Goal: Register for event/course

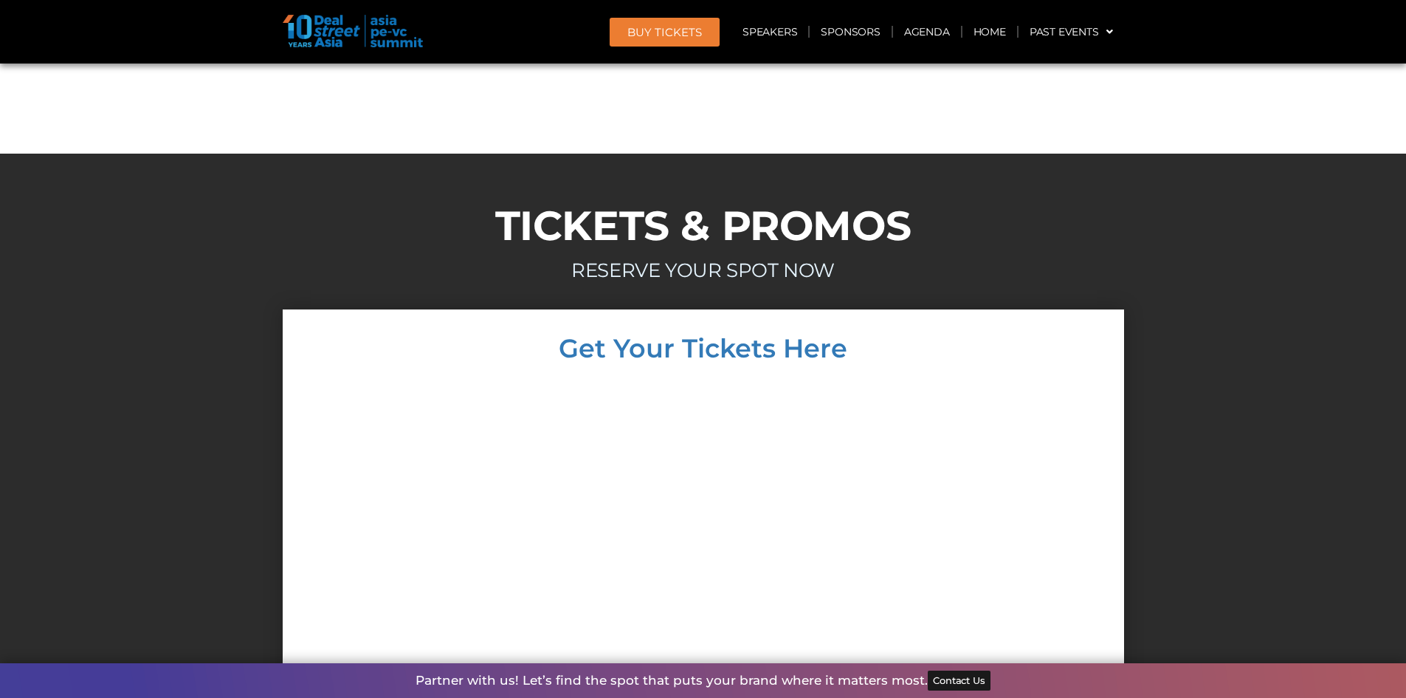
scroll to position [8444, 0]
click at [788, 36] on link "Speakers" at bounding box center [770, 32] width 77 height 34
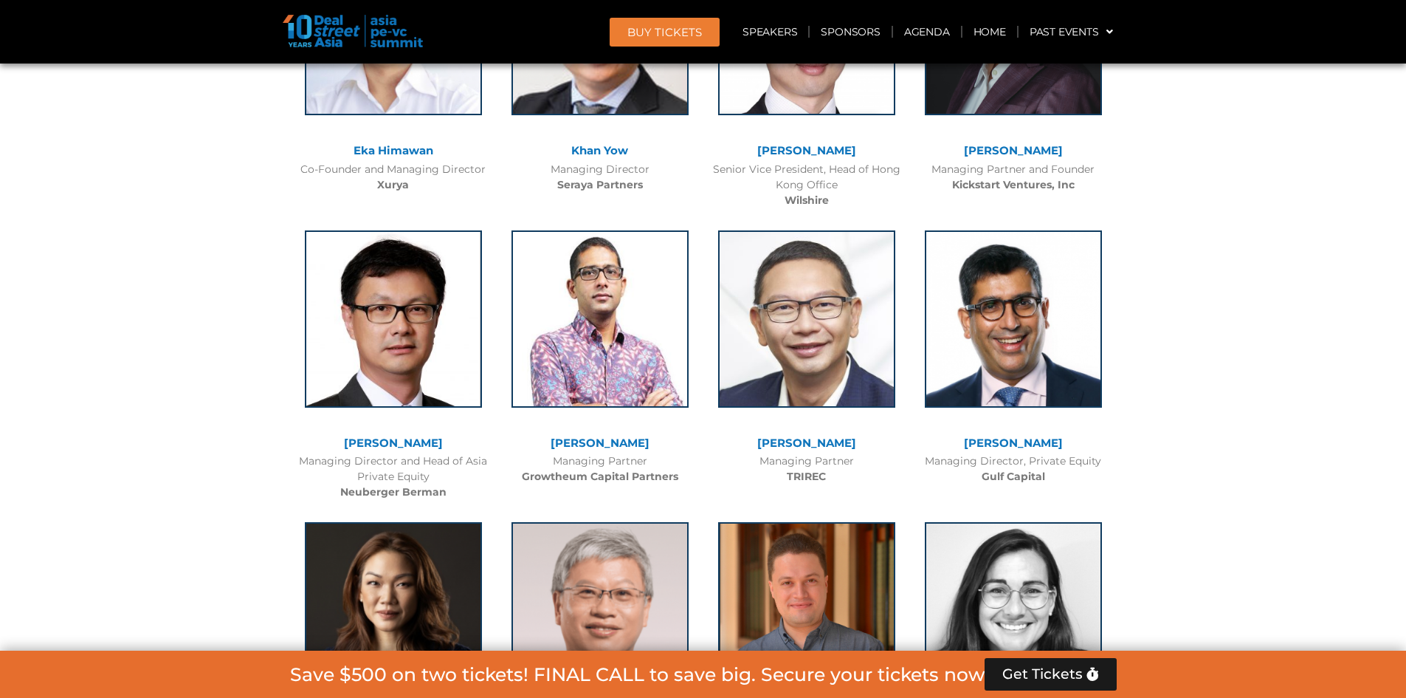
scroll to position [3891, 0]
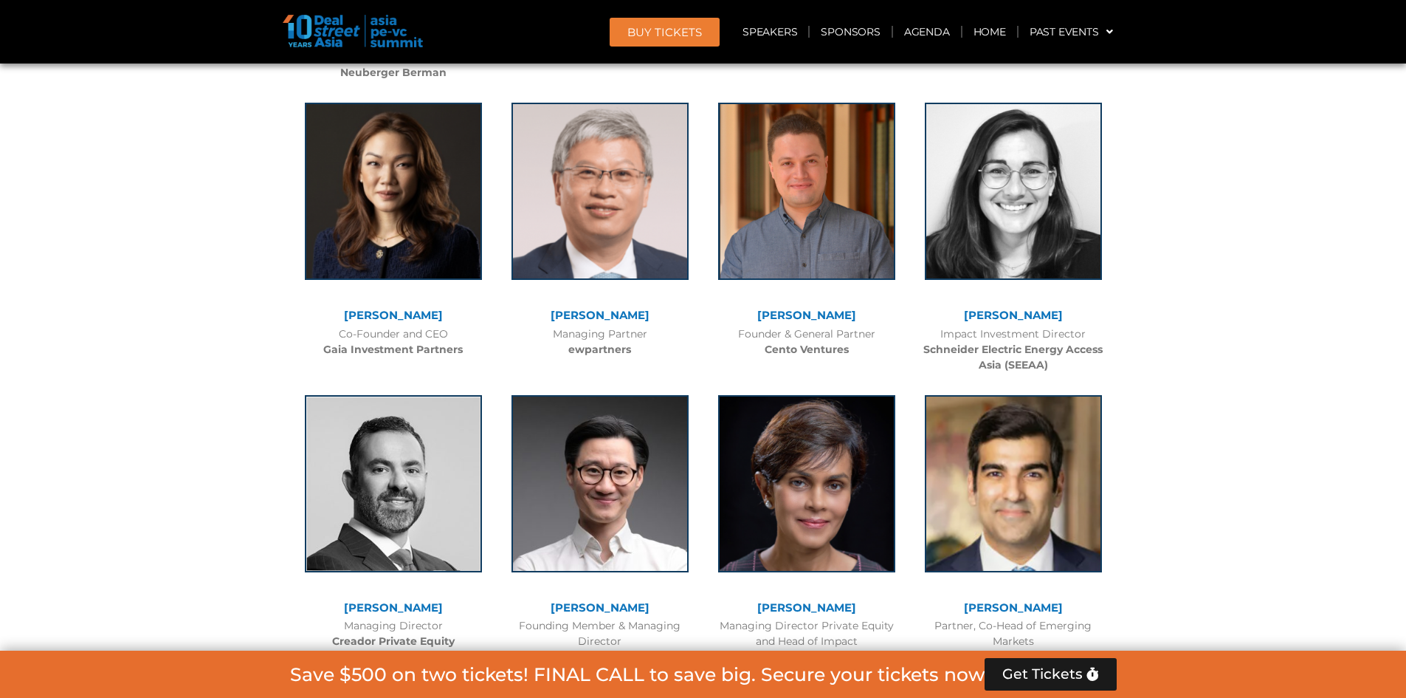
scroll to position [6529, 0]
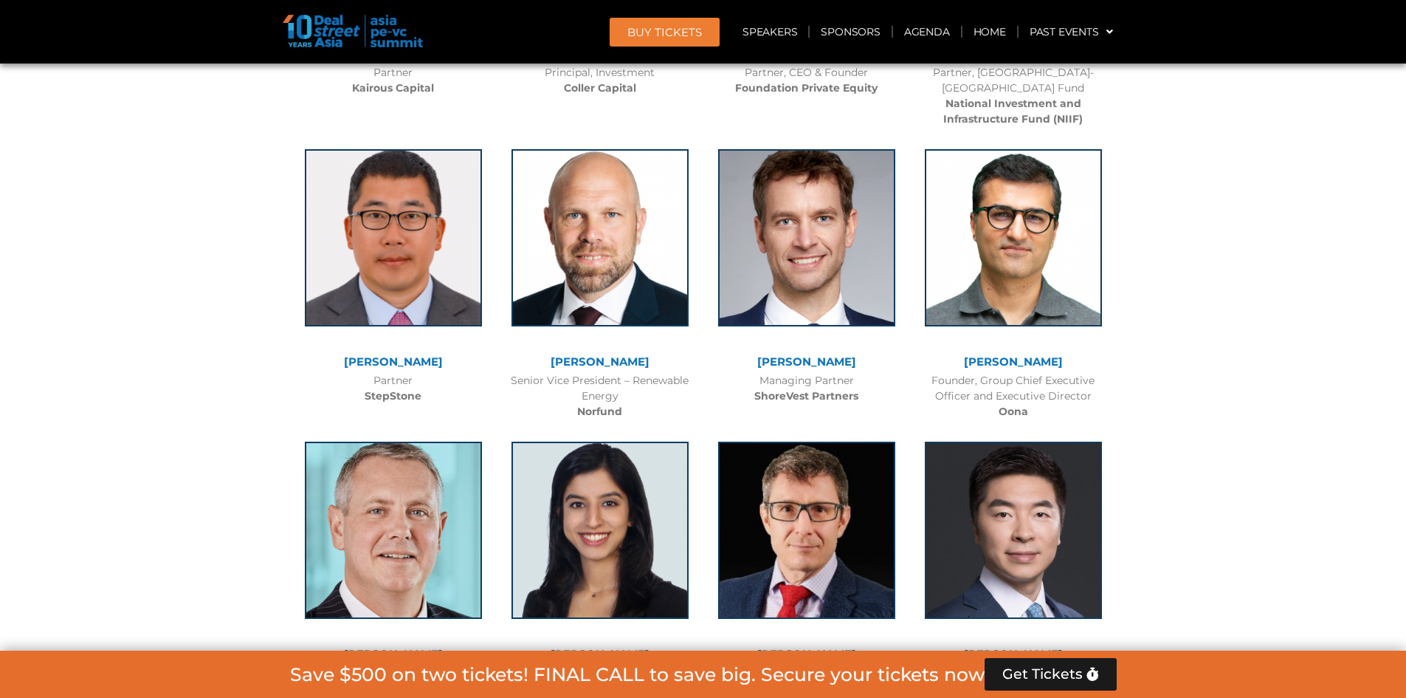
click at [614, 354] on link "[PERSON_NAME]" at bounding box center [600, 361] width 99 height 14
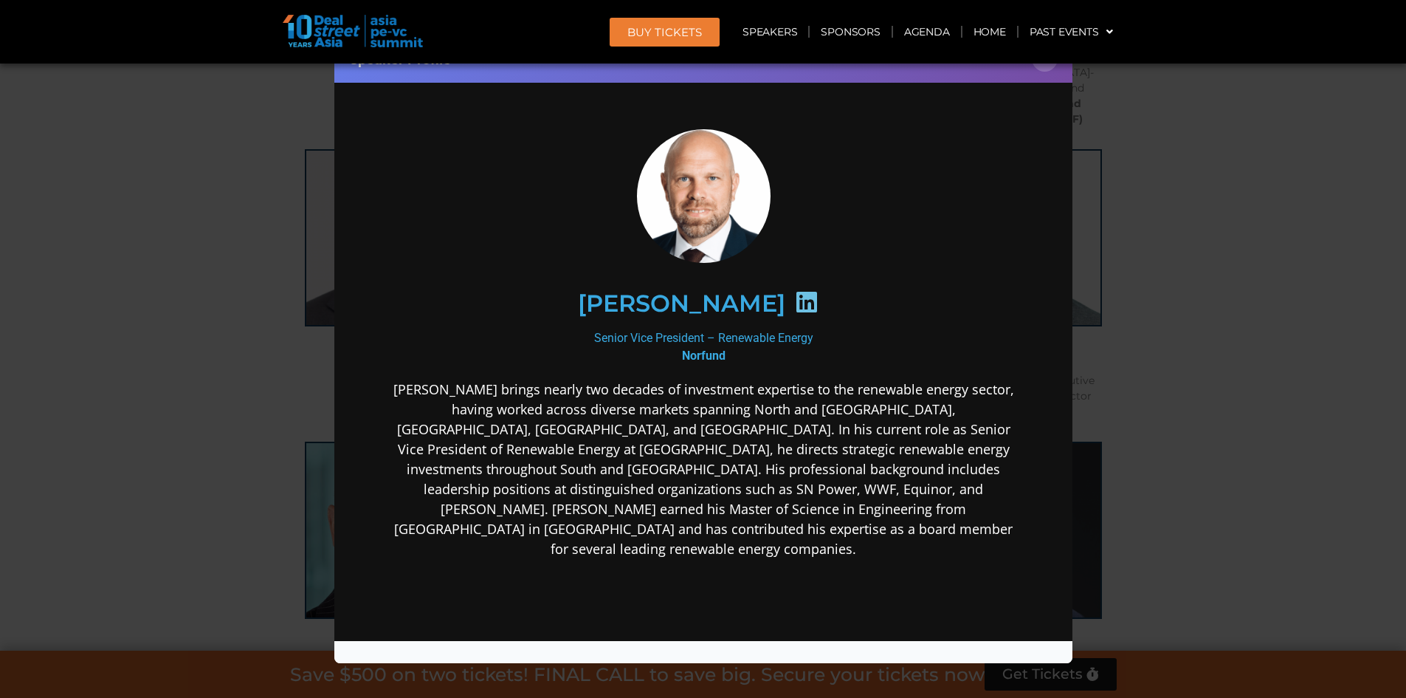
scroll to position [0, 0]
click at [794, 295] on icon at bounding box center [806, 302] width 24 height 24
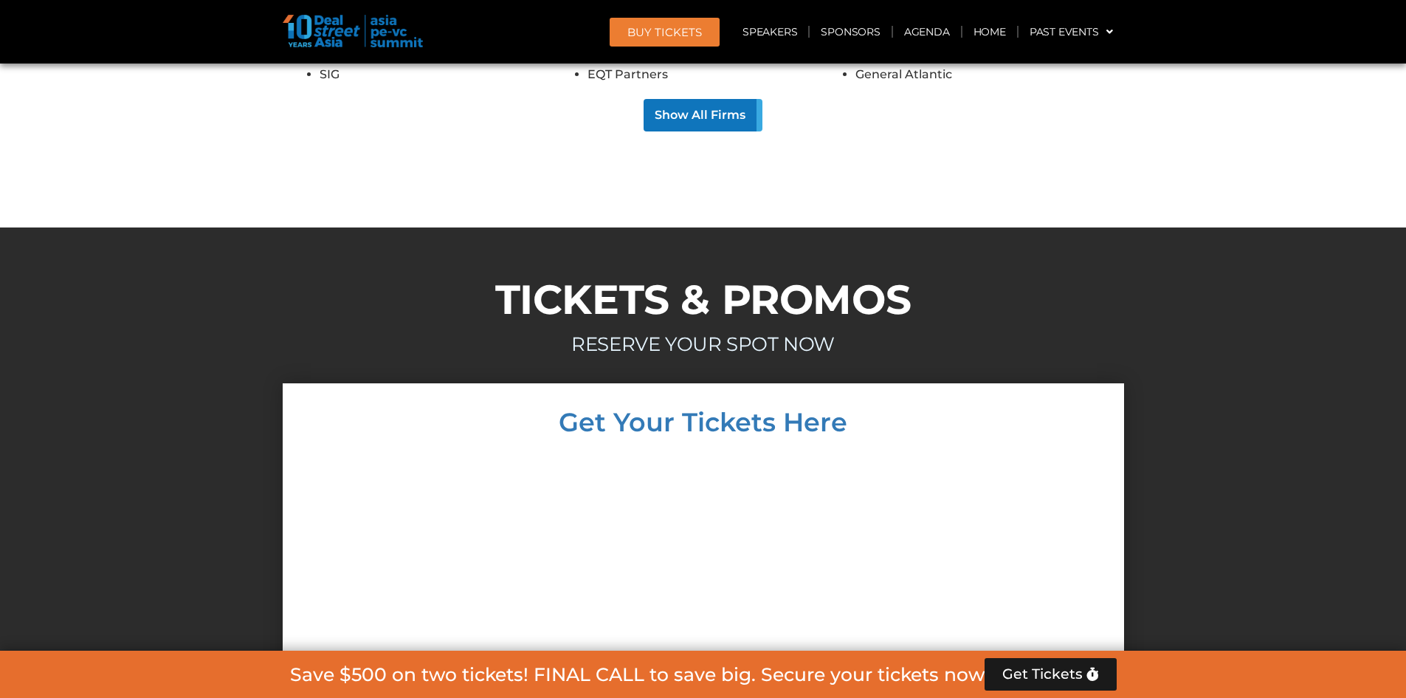
scroll to position [8739, 0]
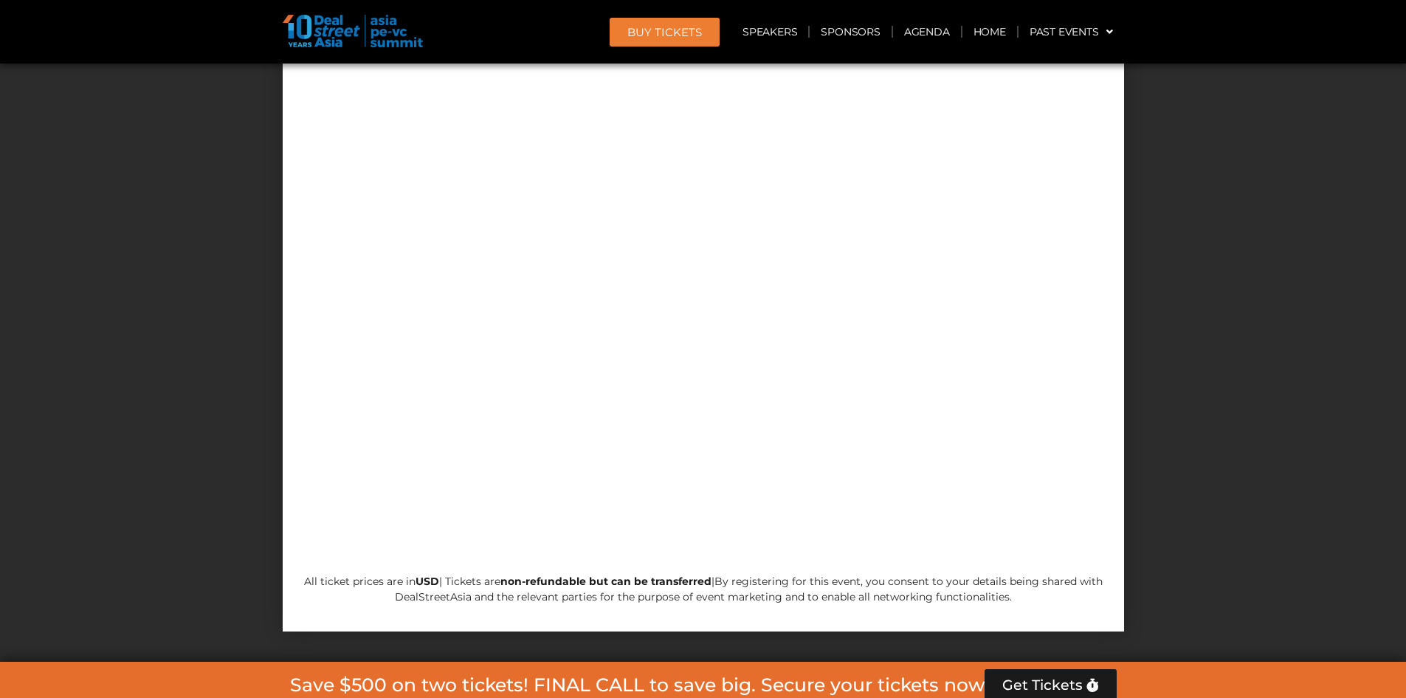
click at [1189, 384] on div at bounding box center [703, 345] width 1406 height 662
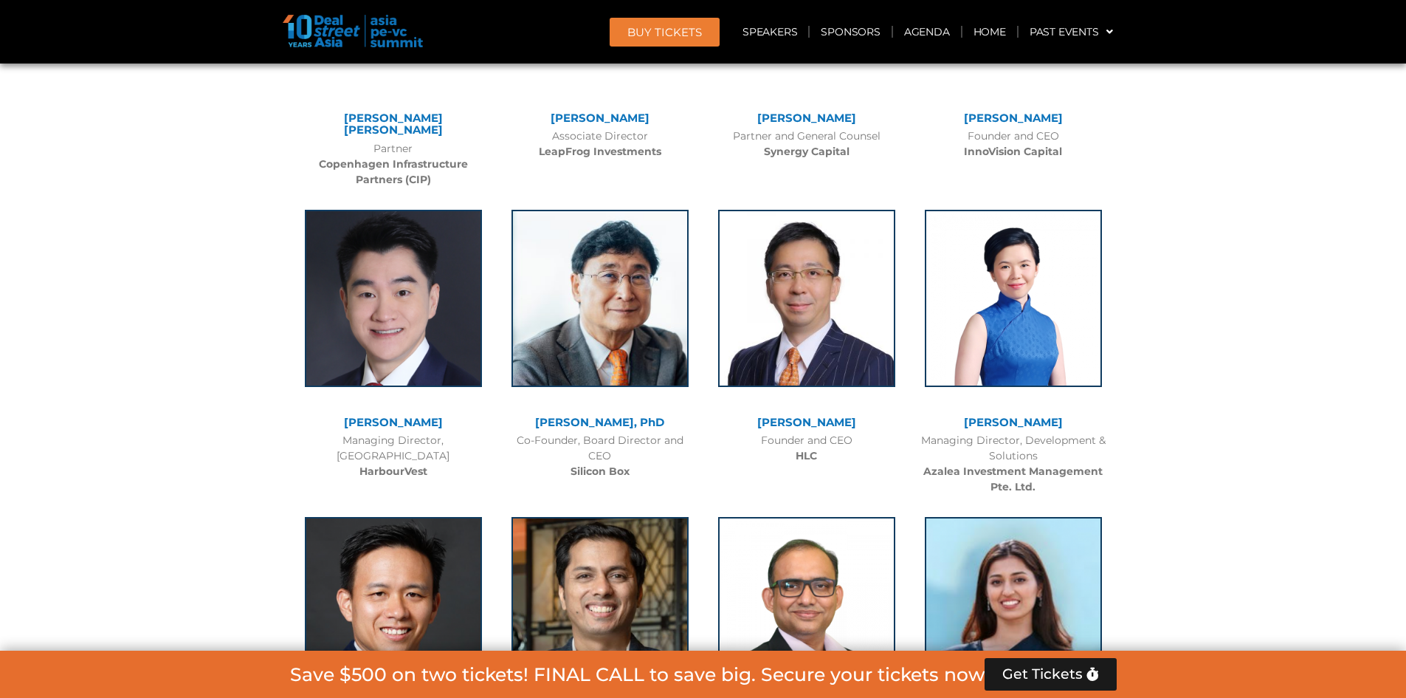
scroll to position [4395, 0]
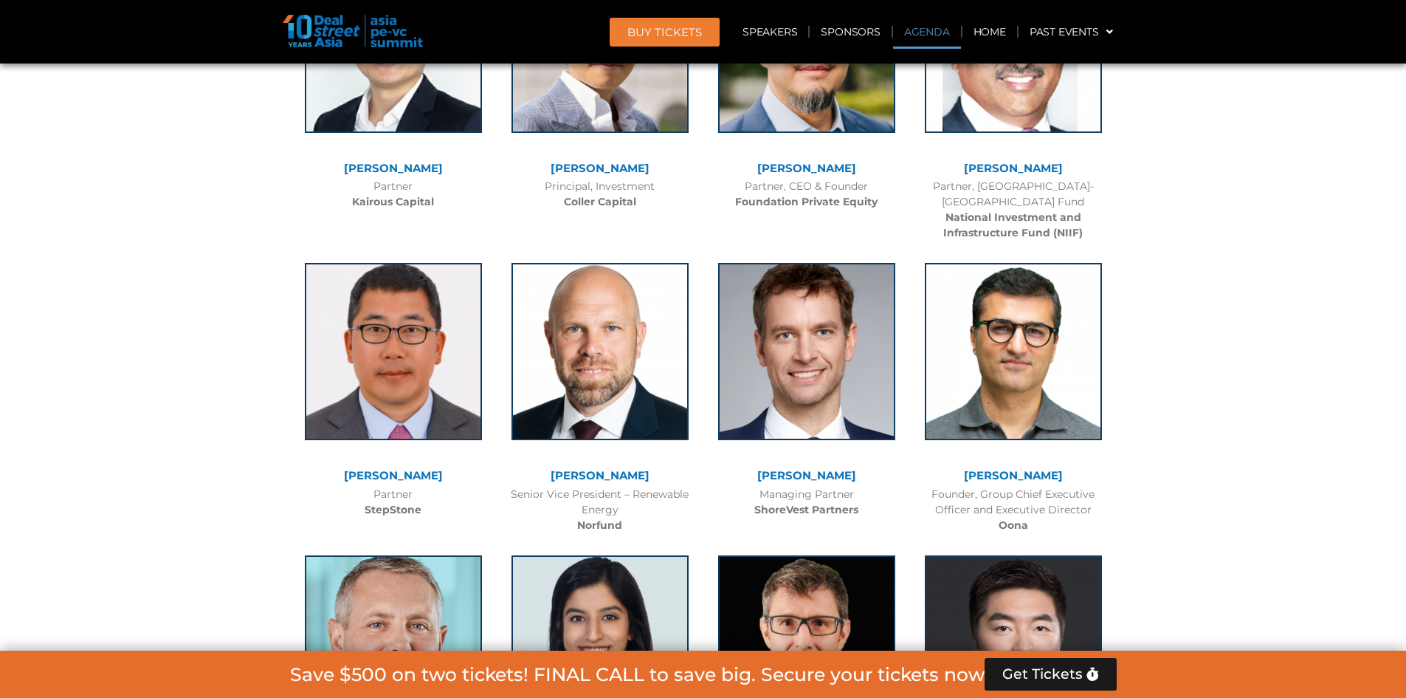
click at [918, 34] on link "Agenda" at bounding box center [927, 32] width 68 height 34
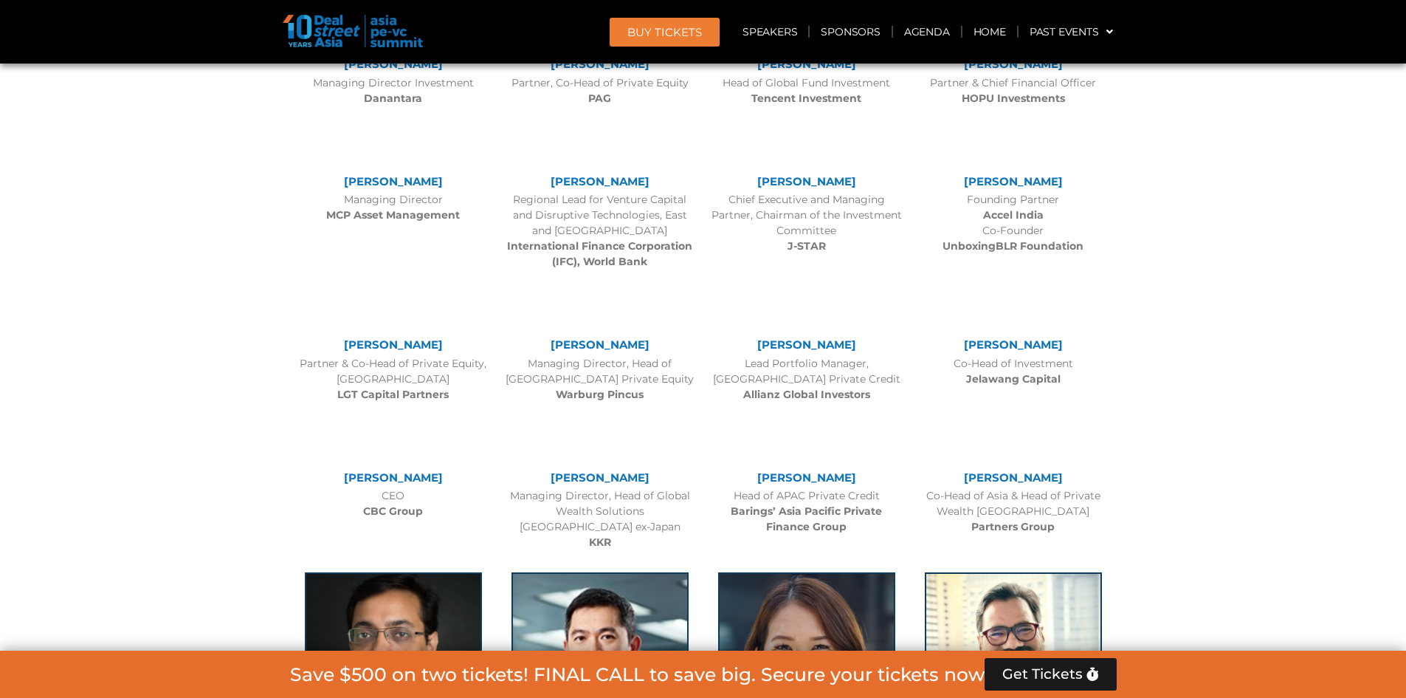
scroll to position [852, 0]
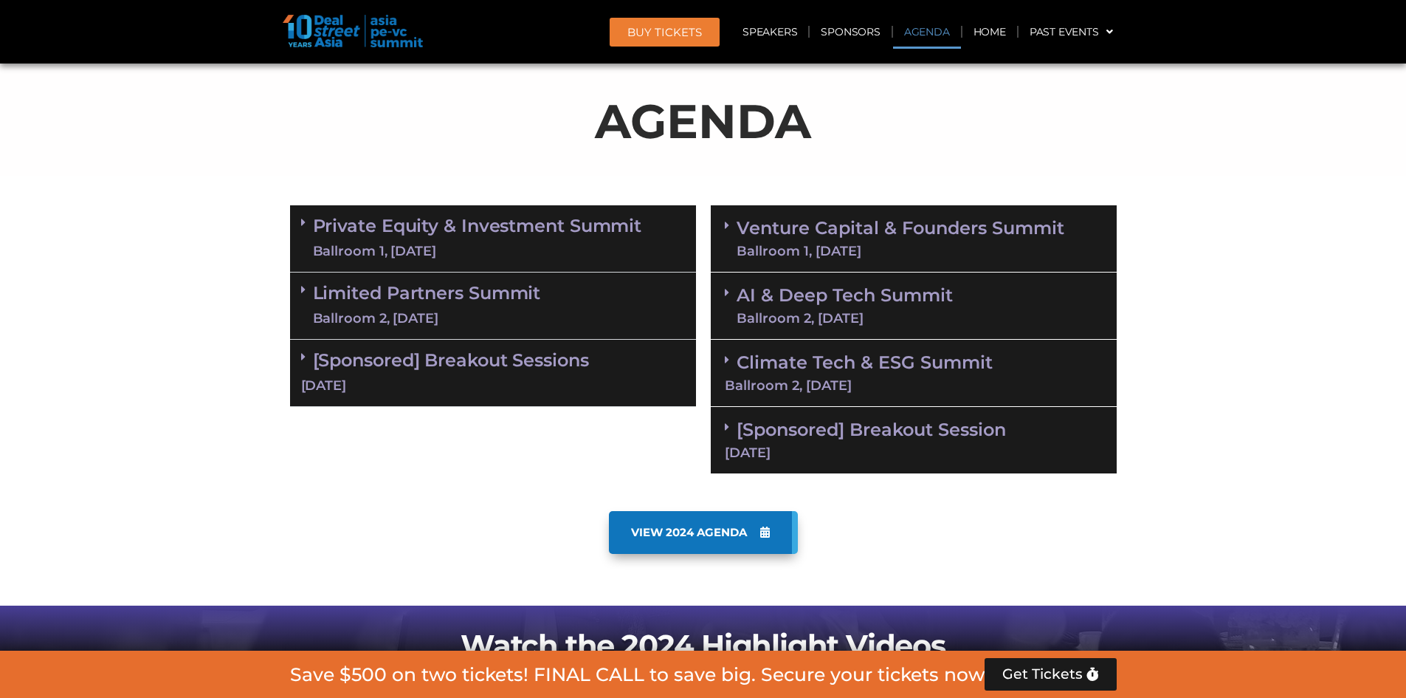
click at [419, 224] on link "Private Equity & Investment Summit Ballroom 1, [DATE]" at bounding box center [477, 238] width 329 height 44
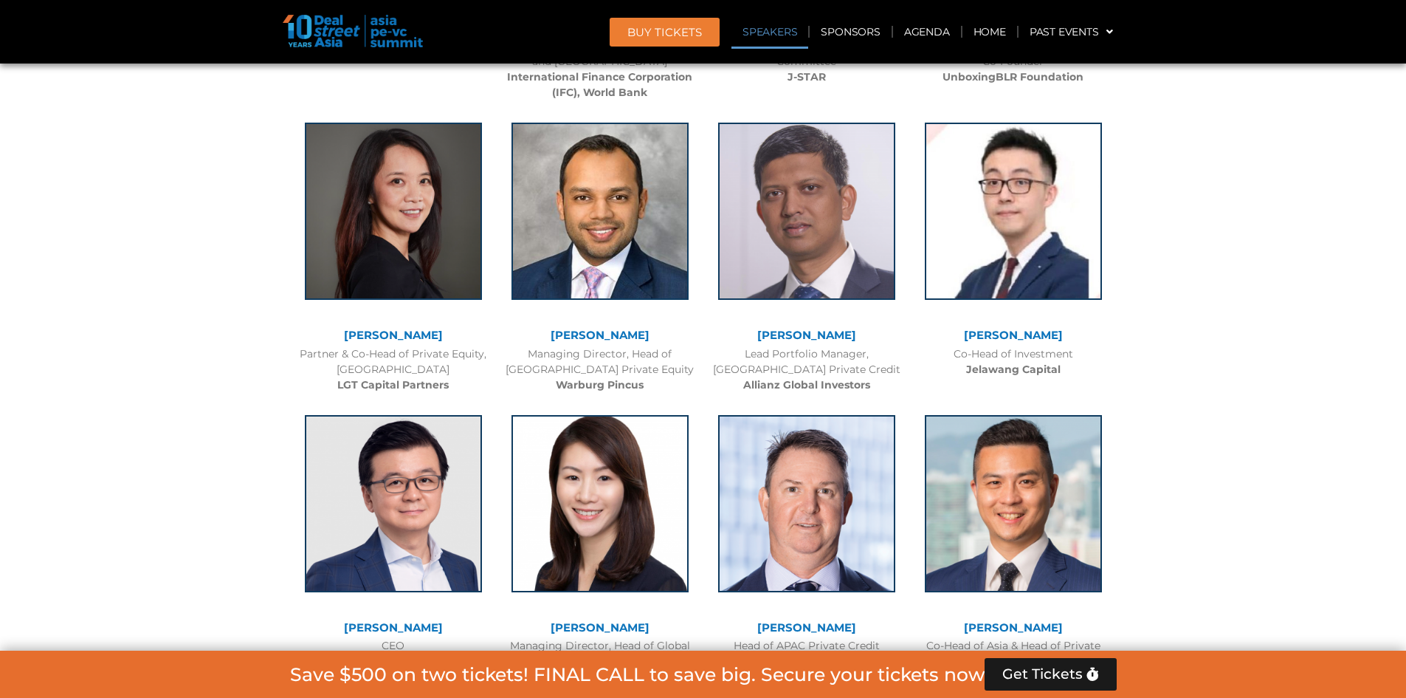
scroll to position [4608, 0]
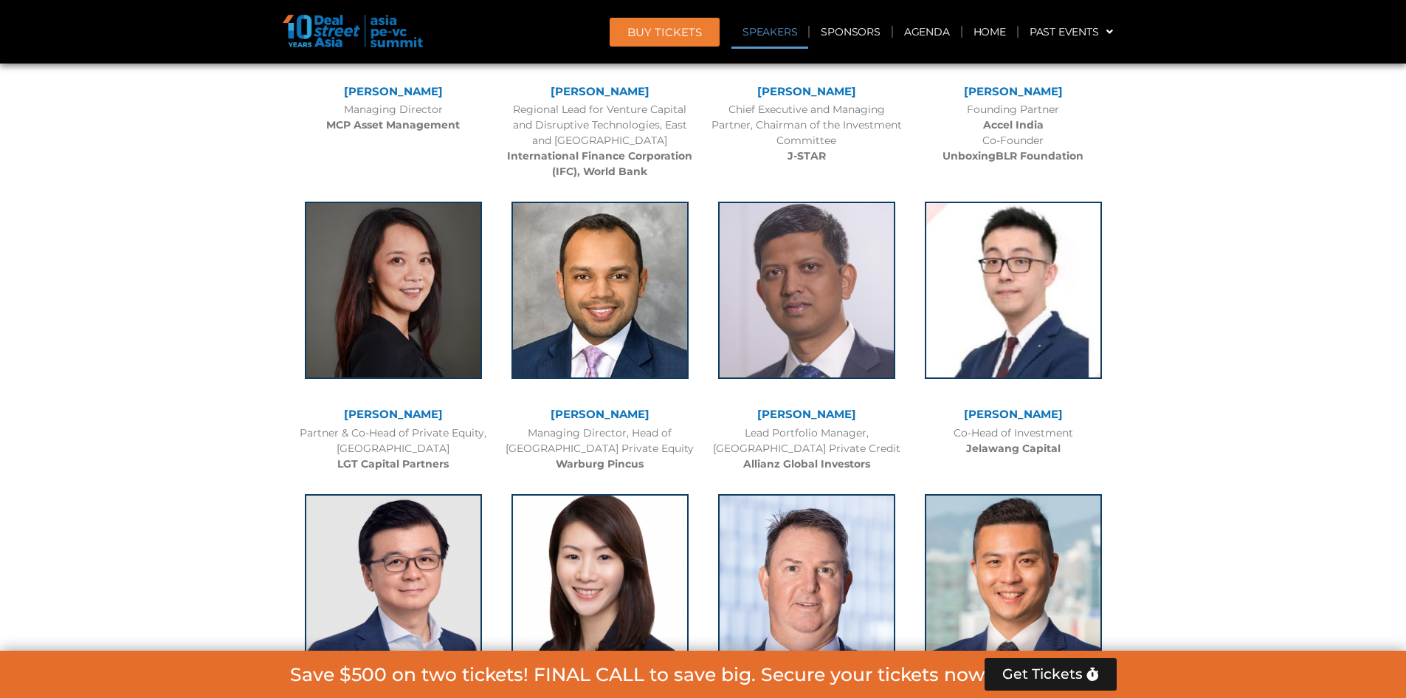
drag, startPoint x: 774, startPoint y: 32, endPoint x: 765, endPoint y: 33, distance: 9.0
click at [772, 32] on link "Speakers" at bounding box center [770, 32] width 77 height 34
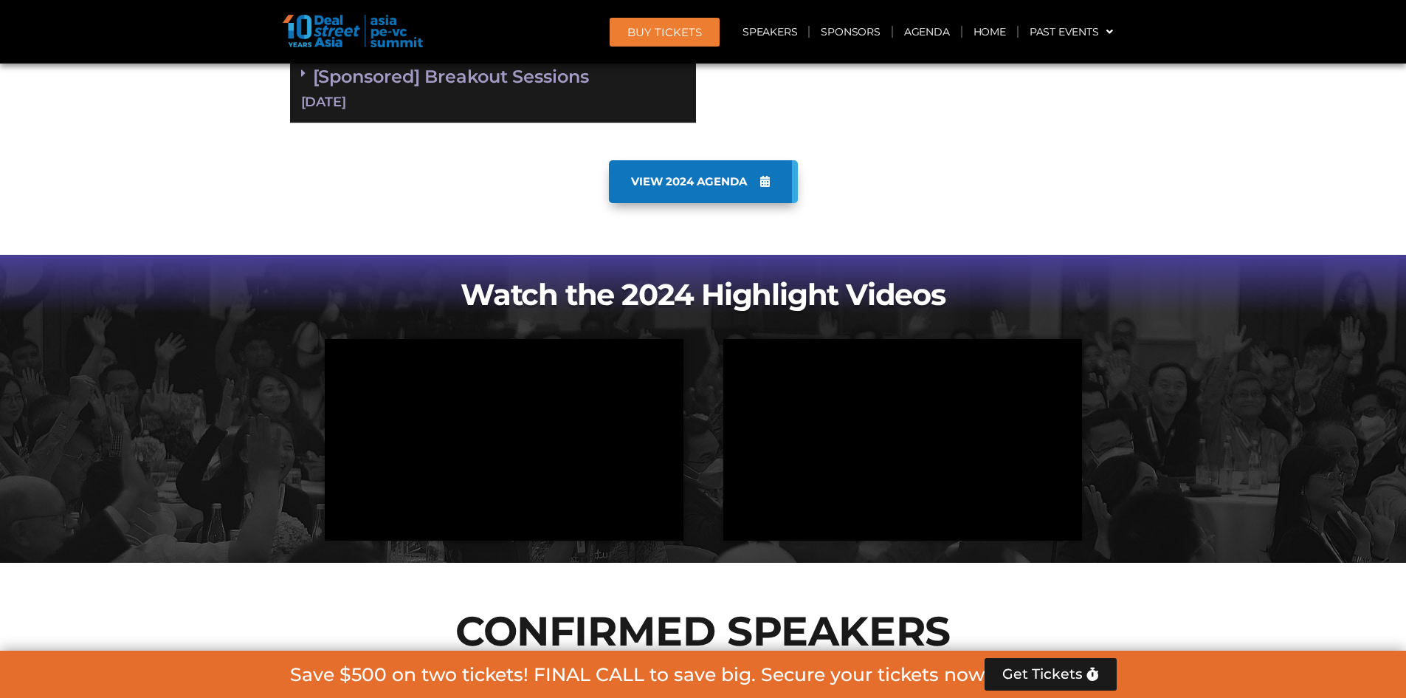
scroll to position [3410, 0]
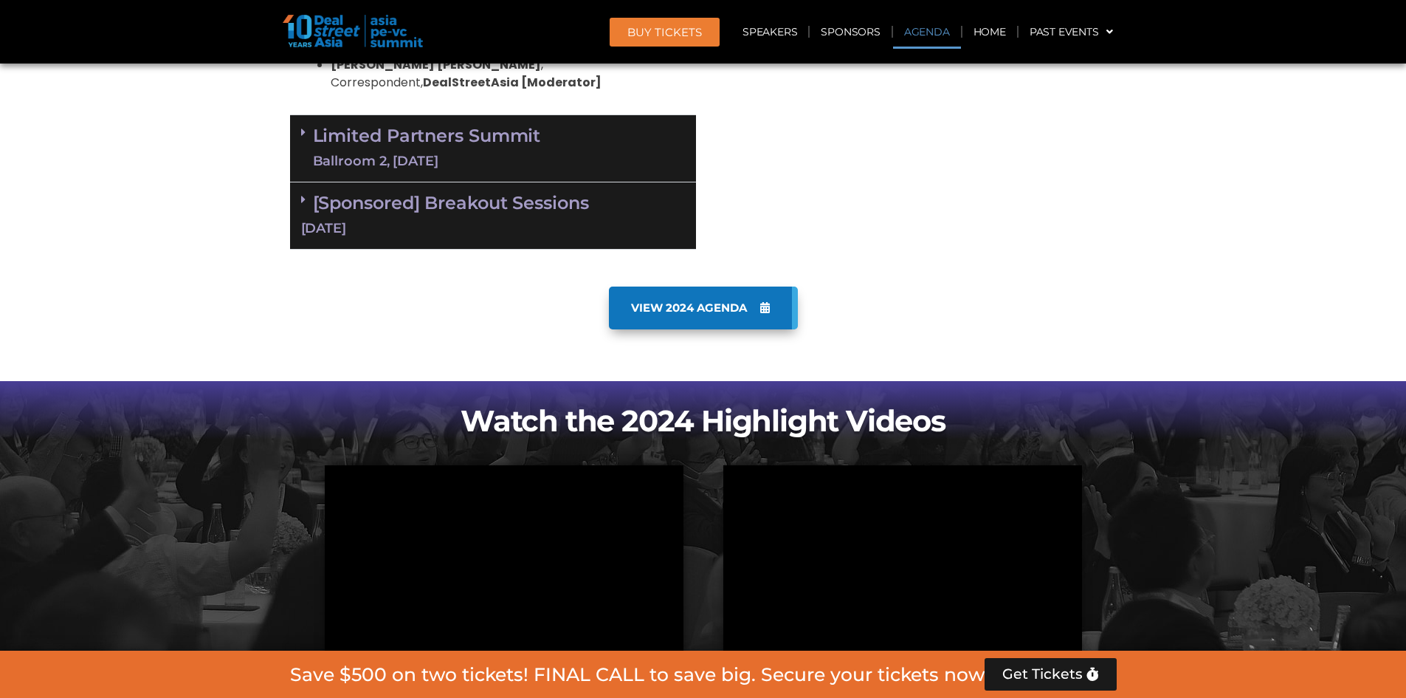
click at [946, 24] on link "Agenda" at bounding box center [927, 32] width 68 height 34
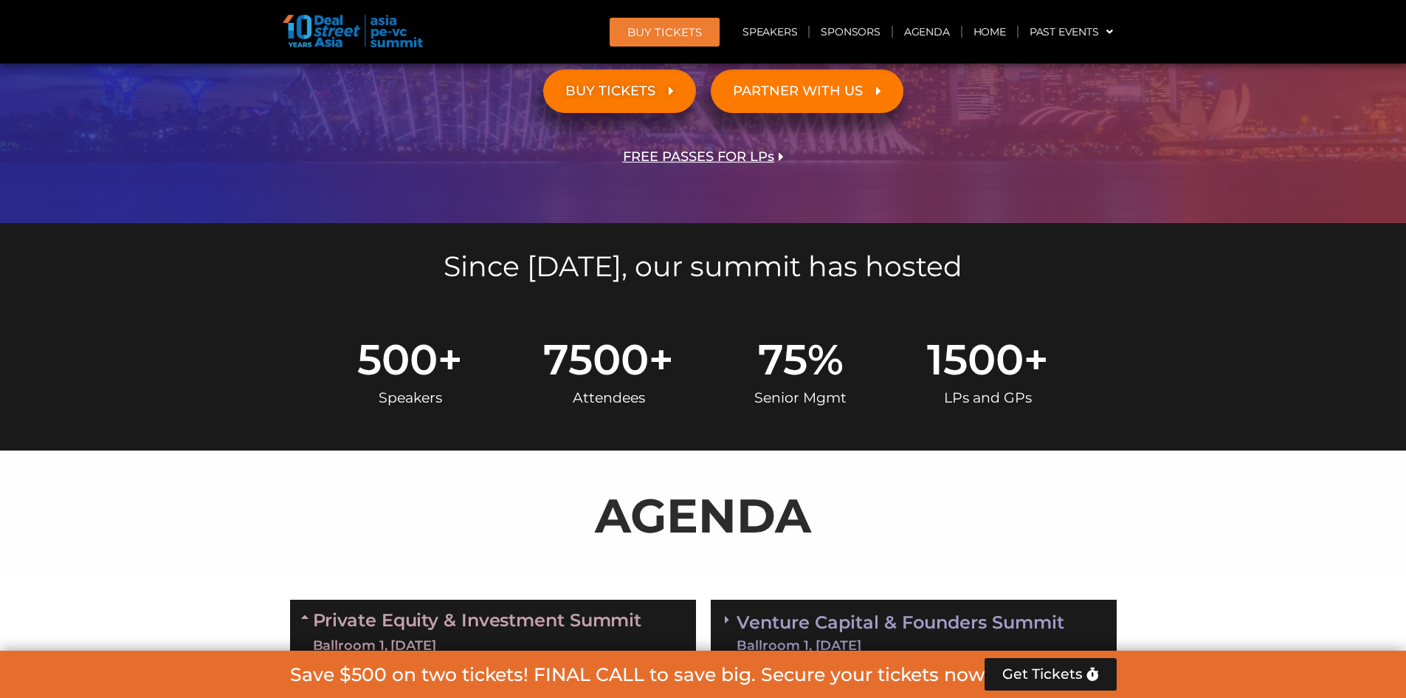
scroll to position [261, 0]
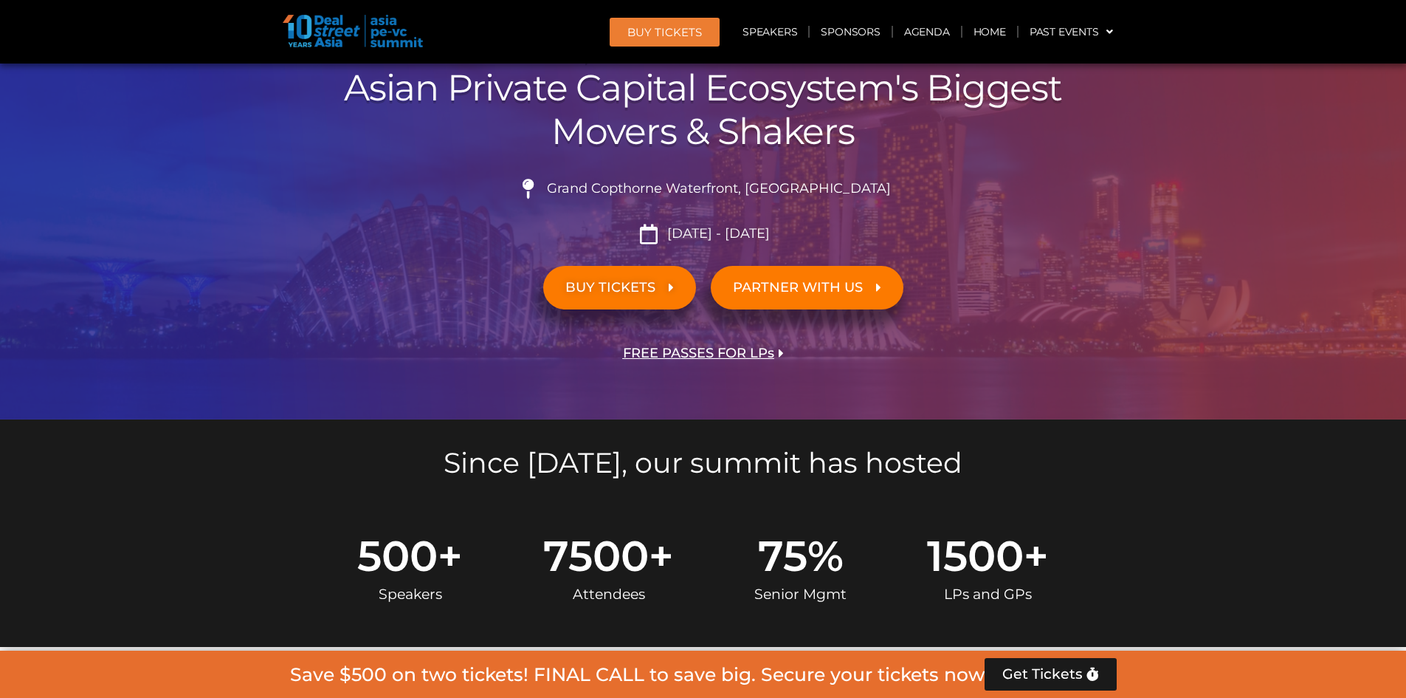
drag, startPoint x: 785, startPoint y: 232, endPoint x: 578, endPoint y: 186, distance: 211.7
click at [579, 186] on ul "Grand Copthorne Waterfront, [GEOGRAPHIC_DATA]​ [DATE] - [DATE]" at bounding box center [703, 211] width 827 height 65
copy ul "Grand Copthorne Waterfront, [GEOGRAPHIC_DATA]​ [DATE] - [DATE]"
click at [681, 348] on span "FREE PASSES FOR LPs" at bounding box center [698, 353] width 151 height 14
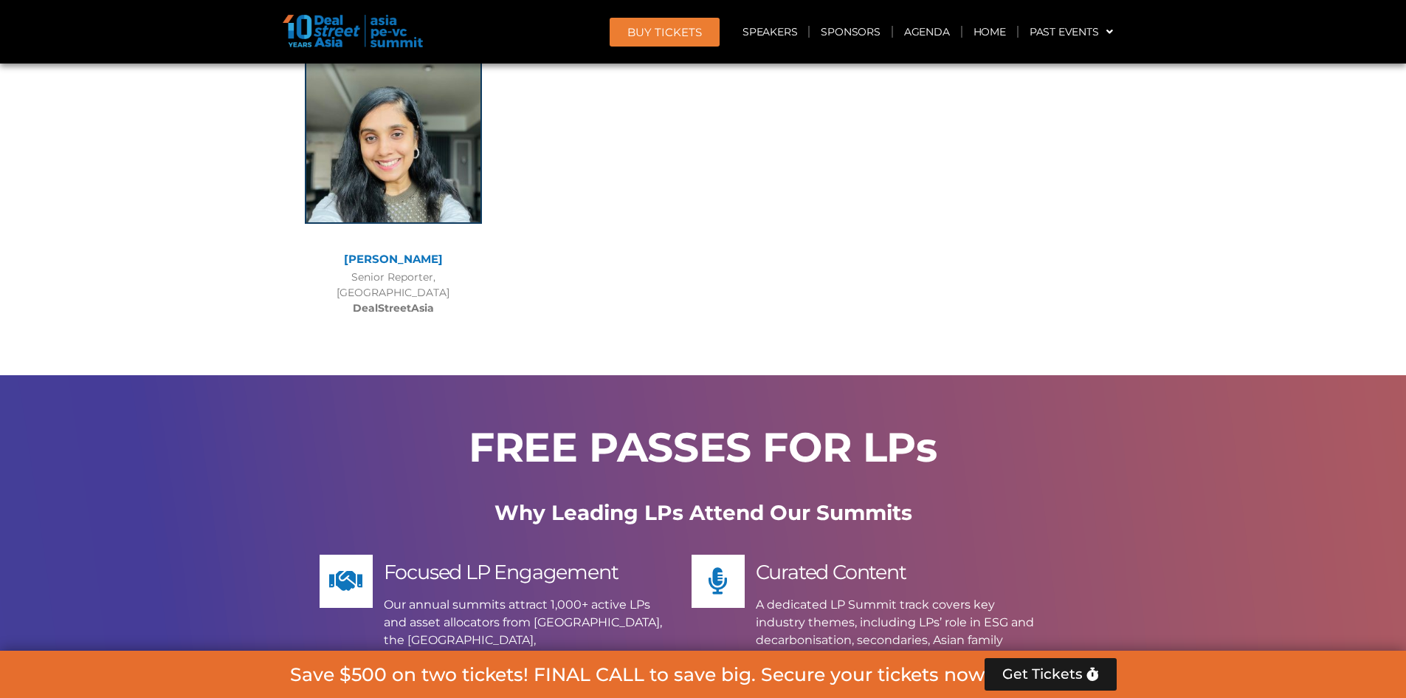
scroll to position [14463, 0]
